Goal: Information Seeking & Learning: Find specific fact

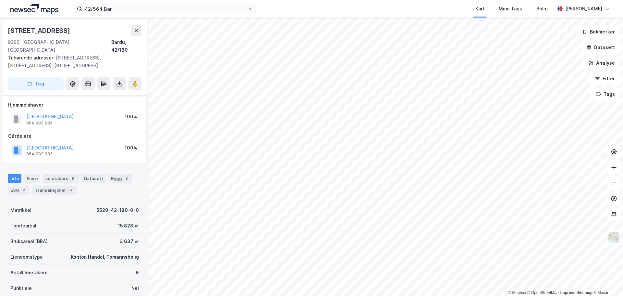
scroll to position [65, 0]
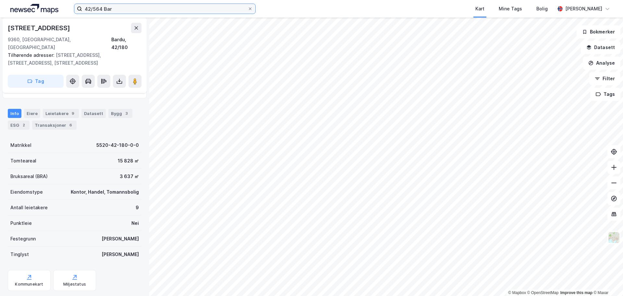
click at [128, 10] on input "42/564 Bar" at bounding box center [165, 9] width 166 height 10
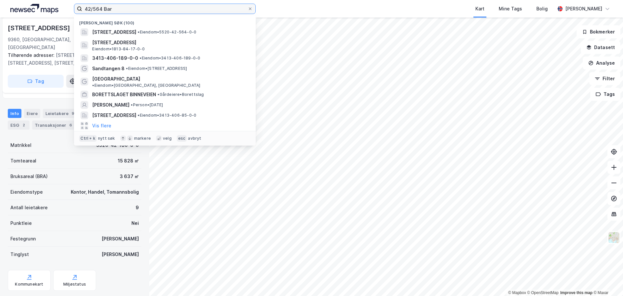
click at [130, 7] on input "42/564 Bar" at bounding box center [165, 9] width 166 height 10
drag, startPoint x: 130, startPoint y: 7, endPoint x: 15, endPoint y: 1, distance: 114.8
click at [15, 1] on div "42/564 Bar Nylige søk (100) [STREET_ADDRESS] • Eiendom • 5520-42-564-0-0 [STREE…" at bounding box center [311, 9] width 623 height 18
paste input "Gnr 16, Bnr 1 i [GEOGRAPHIC_DATA]"
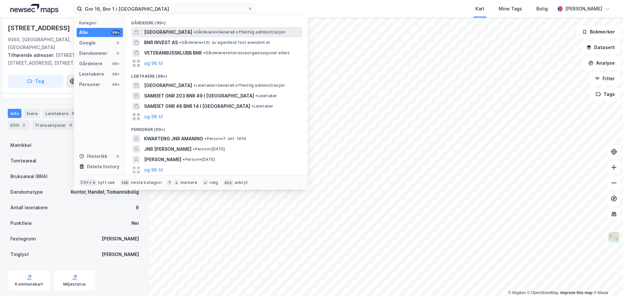
click at [178, 33] on span "[GEOGRAPHIC_DATA]" at bounding box center [168, 32] width 48 height 8
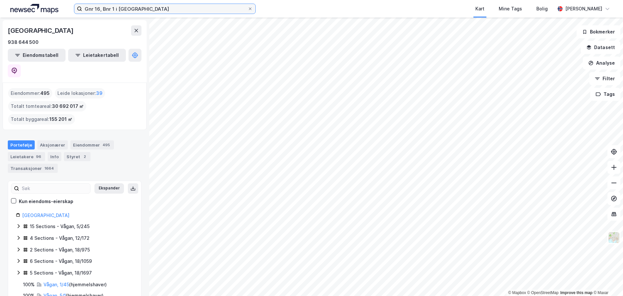
click at [174, 12] on input "Gnr 16, Bnr 1 i [GEOGRAPHIC_DATA]" at bounding box center [165, 9] width 166 height 10
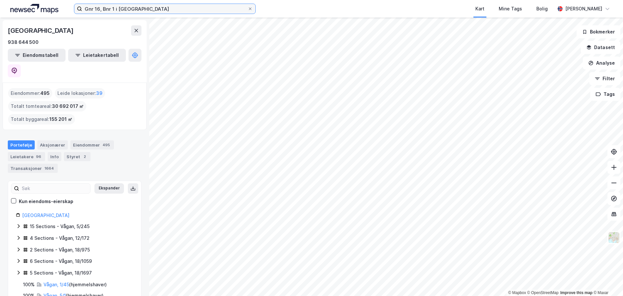
click at [166, 11] on input "Gnr 16, Bnr 1 i [GEOGRAPHIC_DATA]" at bounding box center [165, 9] width 166 height 10
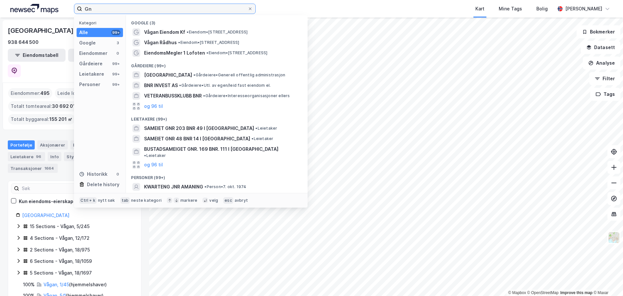
type input "G"
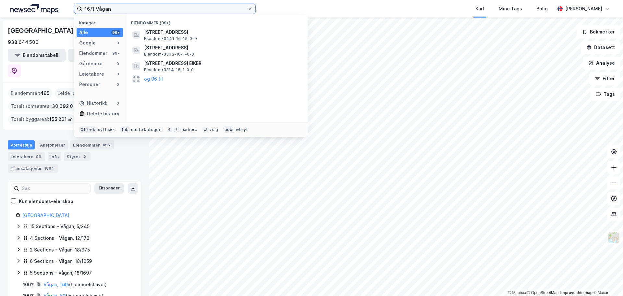
type input "16/1 Vågan"
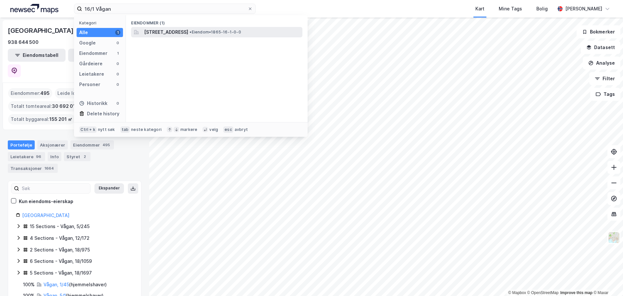
click at [188, 33] on span "[STREET_ADDRESS]" at bounding box center [166, 32] width 44 height 8
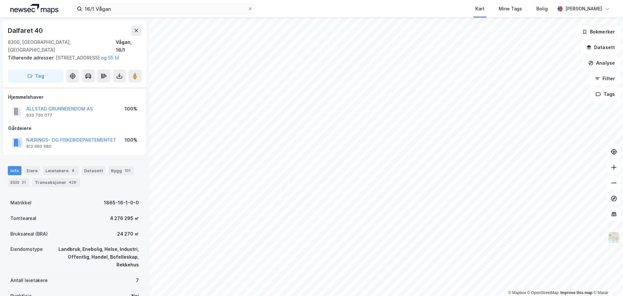
scroll to position [65, 0]
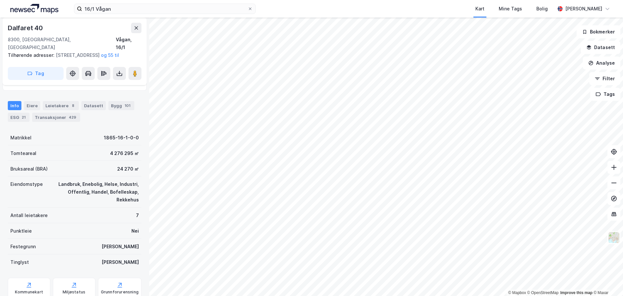
click at [96, 295] on html "16/1 Vågan Kart Mine Tags Bolig [PERSON_NAME] © Mapbox © OpenStreetMap Improve …" at bounding box center [311, 148] width 623 height 296
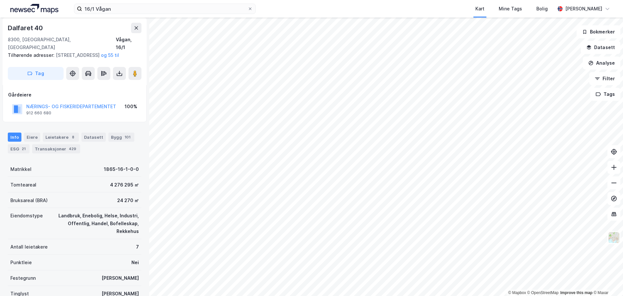
scroll to position [0, 0]
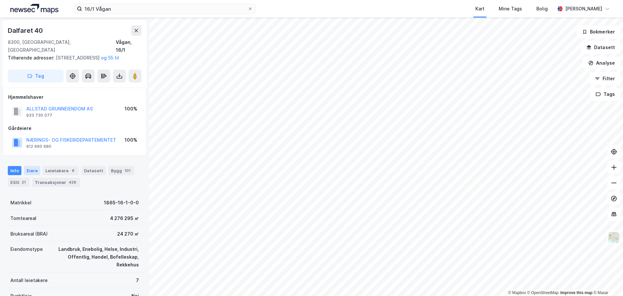
click at [31, 171] on div "Eiere" at bounding box center [32, 170] width 16 height 9
